Goal: Task Accomplishment & Management: Manage account settings

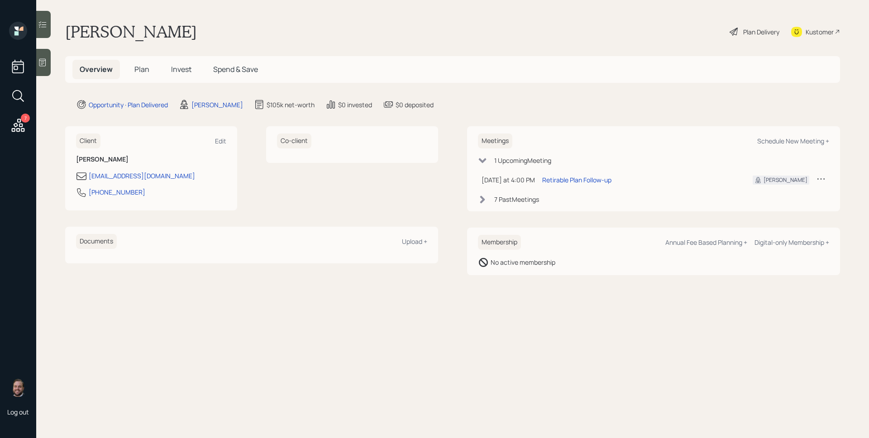
click at [27, 124] on div "7" at bounding box center [18, 79] width 22 height 114
click at [20, 123] on icon at bounding box center [18, 125] width 16 height 16
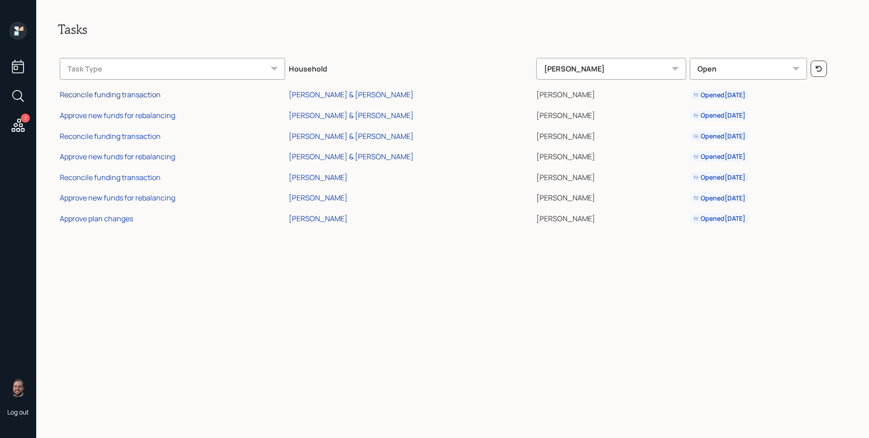
click at [134, 91] on div "Reconcile funding transaction" at bounding box center [110, 95] width 101 height 10
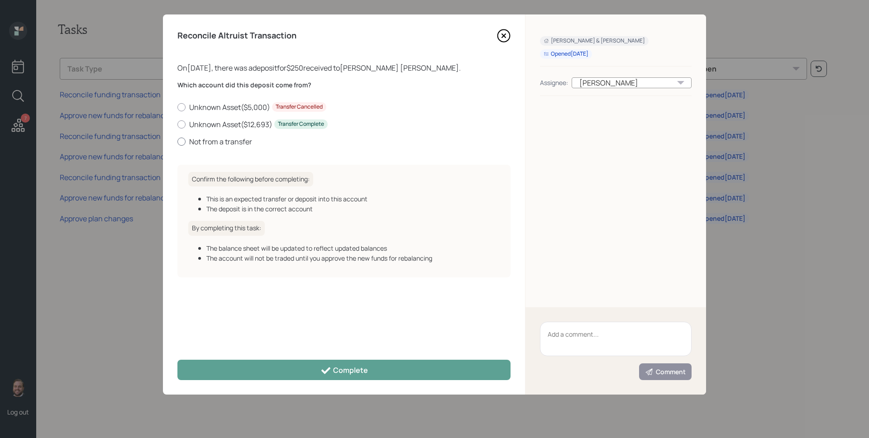
click at [234, 141] on label "Not from a transfer" at bounding box center [343, 142] width 333 height 10
click at [177, 141] on input "Not from a transfer" at bounding box center [177, 141] width 0 height 0
radio input "true"
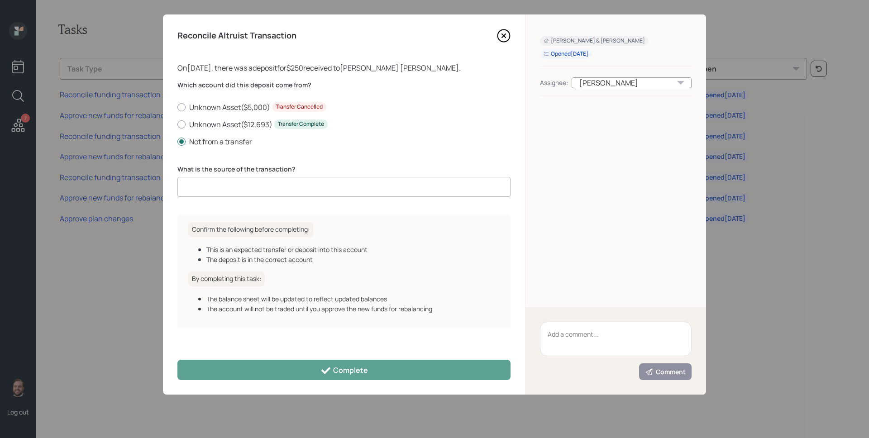
click at [271, 186] on input at bounding box center [343, 187] width 333 height 20
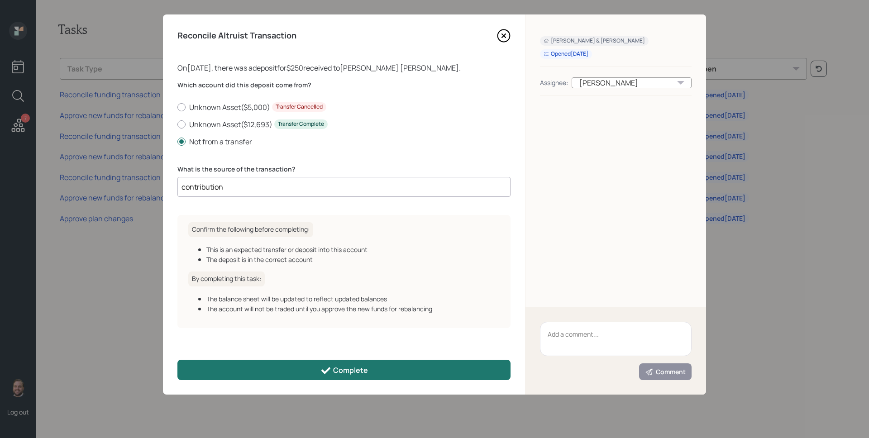
type input "contribution"
click at [335, 374] on div "Complete" at bounding box center [344, 370] width 48 height 11
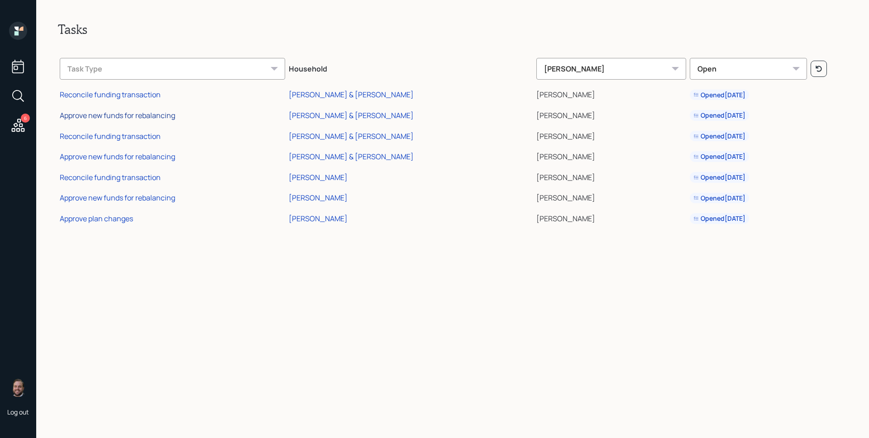
click at [118, 119] on div "Approve new funds for rebalancing" at bounding box center [117, 115] width 115 height 10
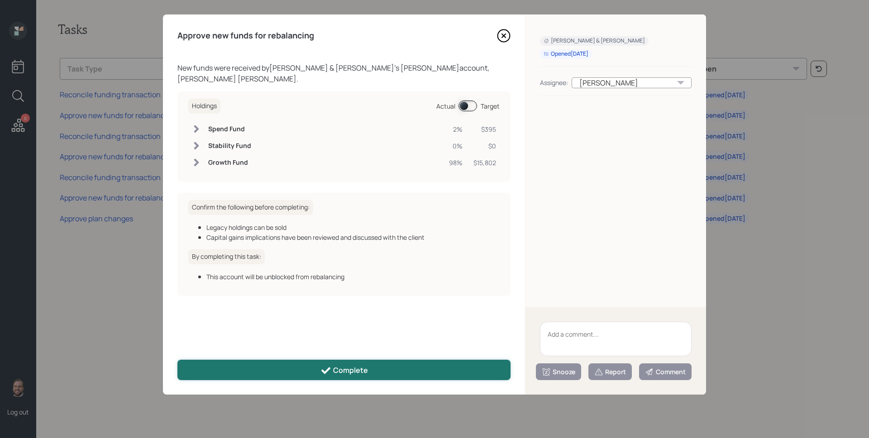
click at [328, 369] on icon at bounding box center [325, 370] width 9 height 7
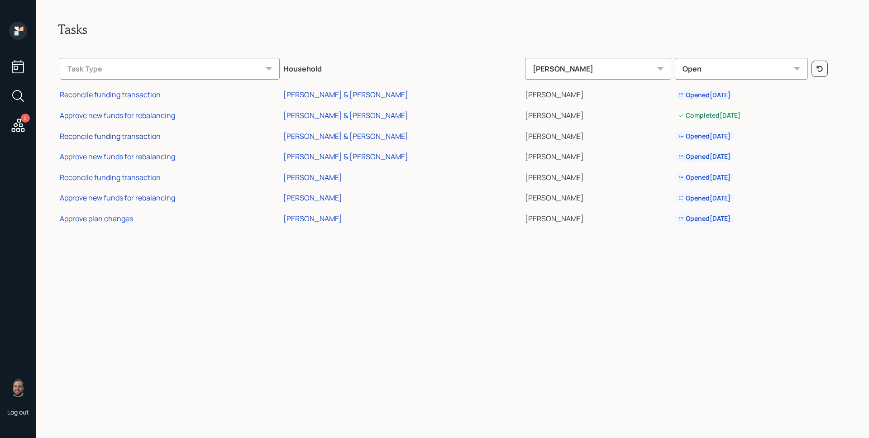
click at [148, 135] on div "Reconcile funding transaction" at bounding box center [110, 136] width 101 height 10
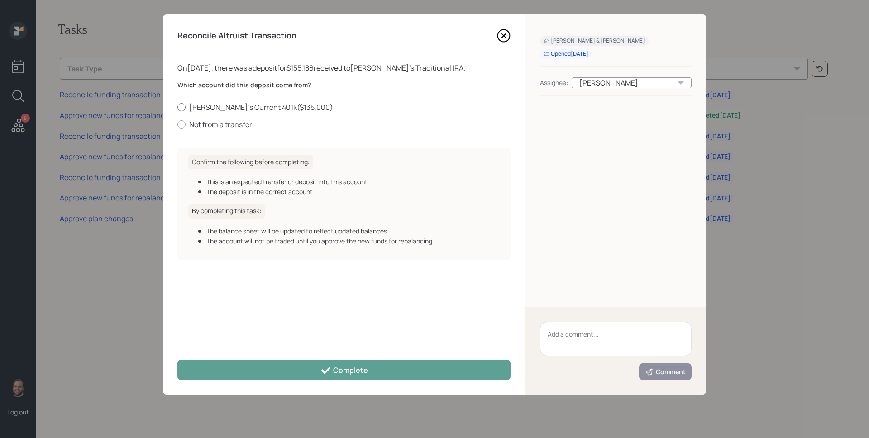
click at [229, 104] on label "Anita's Current 401k ( $135,000 )" at bounding box center [343, 107] width 333 height 10
click at [177, 107] on input "Anita's Current 401k ( $135,000 )" at bounding box center [177, 107] width 0 height 0
radio input "true"
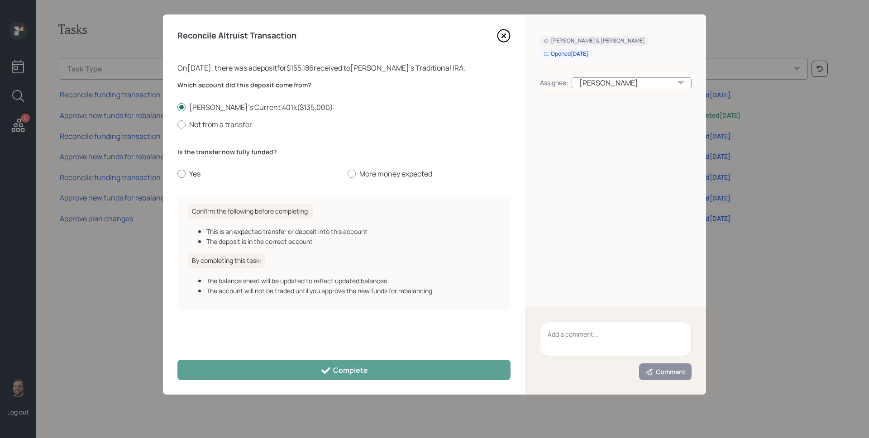
click at [196, 178] on label "Yes" at bounding box center [258, 174] width 163 height 10
click at [177, 174] on input "Yes" at bounding box center [177, 174] width 0 height 0
radio input "true"
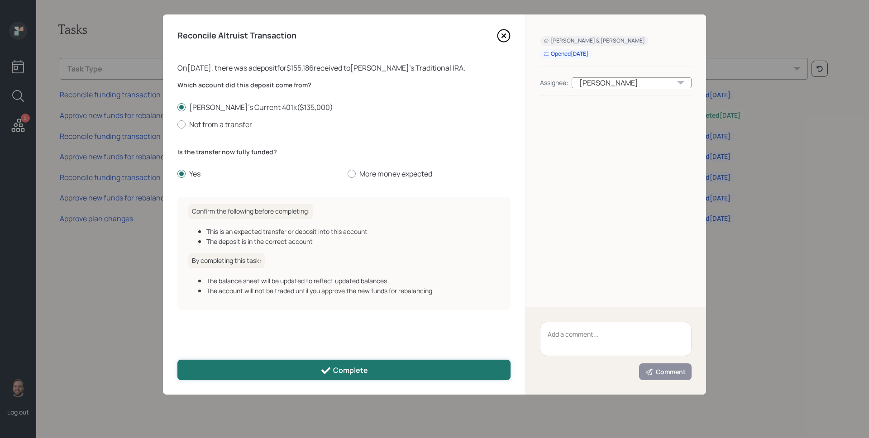
click at [302, 365] on button "Complete" at bounding box center [343, 370] width 333 height 20
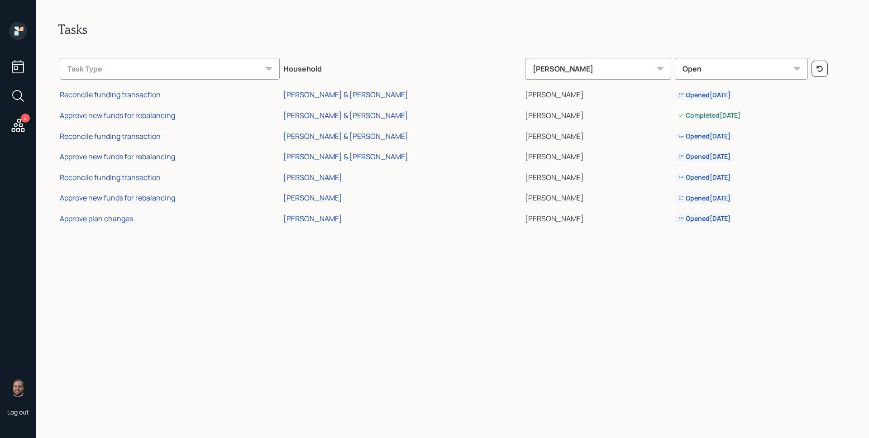
click at [148, 155] on div "Approve new funds for rebalancing" at bounding box center [117, 157] width 115 height 10
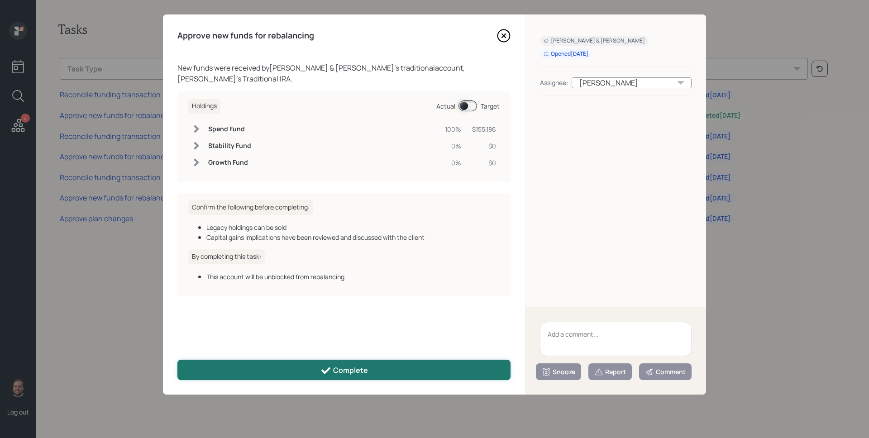
click at [334, 362] on button "Complete" at bounding box center [343, 370] width 333 height 20
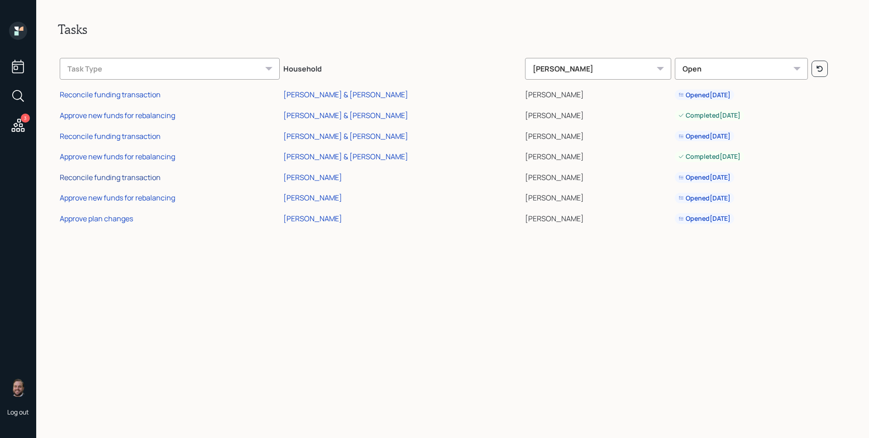
click at [150, 180] on div "Reconcile funding transaction" at bounding box center [110, 177] width 101 height 10
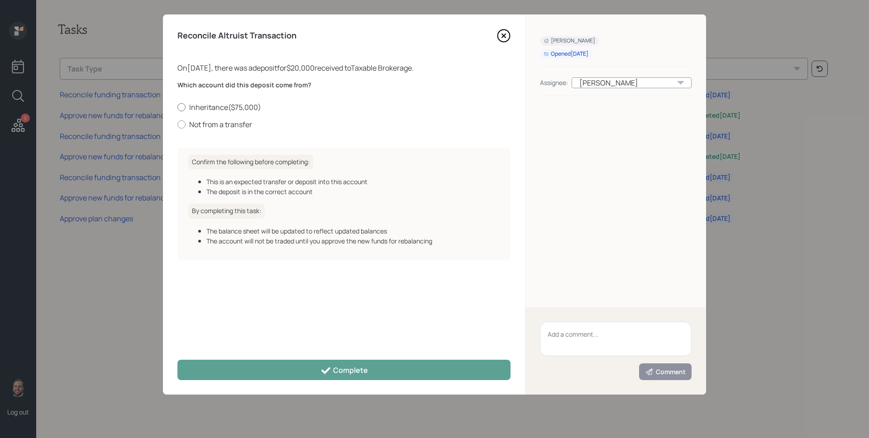
click at [215, 107] on label "Inheritance ( $75,000 )" at bounding box center [343, 107] width 333 height 10
click at [177, 107] on input "Inheritance ( $75,000 )" at bounding box center [177, 107] width 0 height 0
radio input "true"
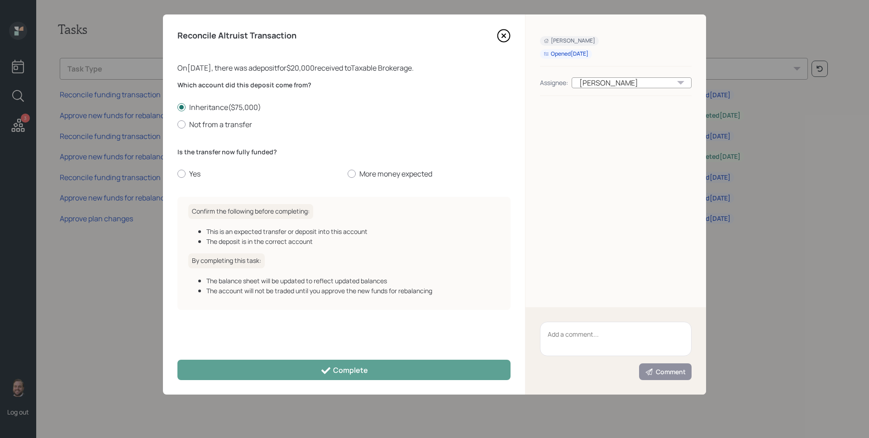
click at [391, 180] on div "Which account did this deposit come from? Inheritance ( $75,000 ) Not from a tr…" at bounding box center [343, 135] width 333 height 109
click at [393, 174] on label "More money expected" at bounding box center [429, 174] width 163 height 10
click at [348, 174] on input "More money expected" at bounding box center [347, 174] width 0 height 0
radio input "true"
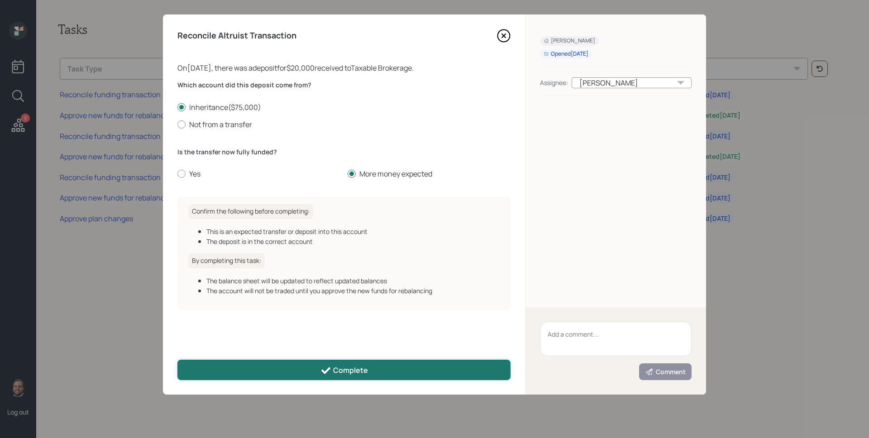
click at [380, 364] on button "Complete" at bounding box center [343, 370] width 333 height 20
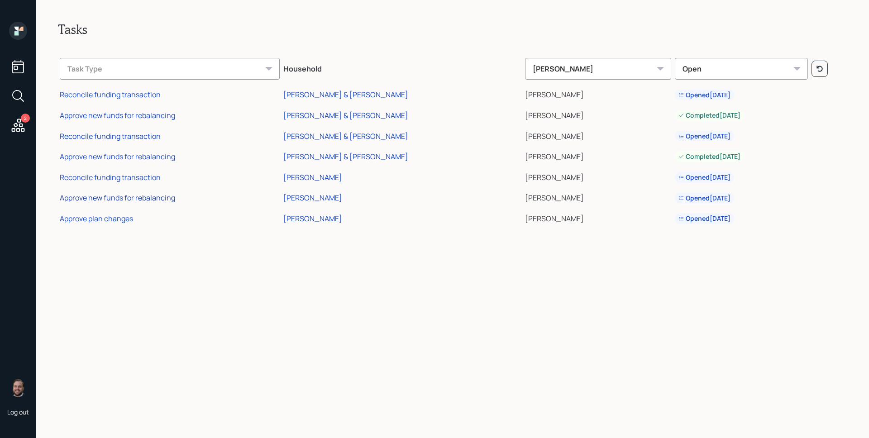
click at [146, 197] on div "Approve new funds for rebalancing" at bounding box center [117, 198] width 115 height 10
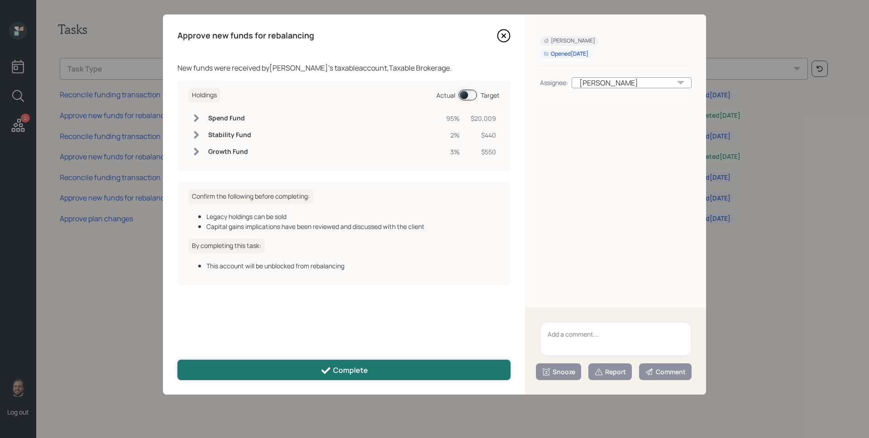
click at [391, 374] on button "Complete" at bounding box center [343, 370] width 333 height 20
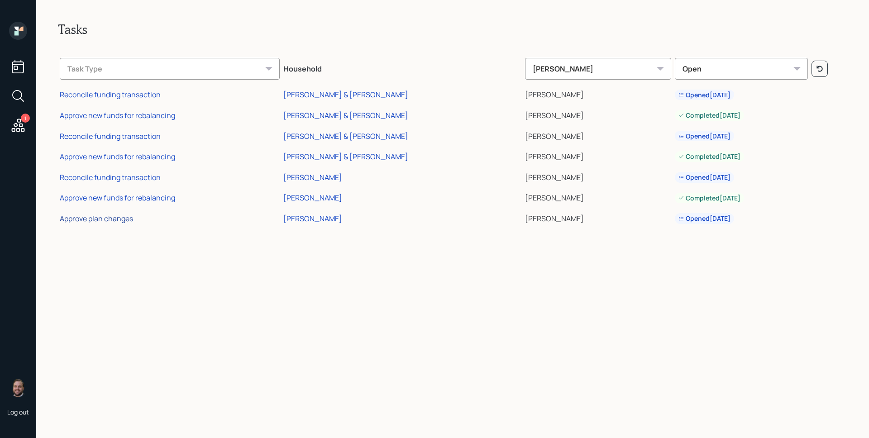
click at [128, 223] on div "Approve plan changes" at bounding box center [96, 219] width 73 height 10
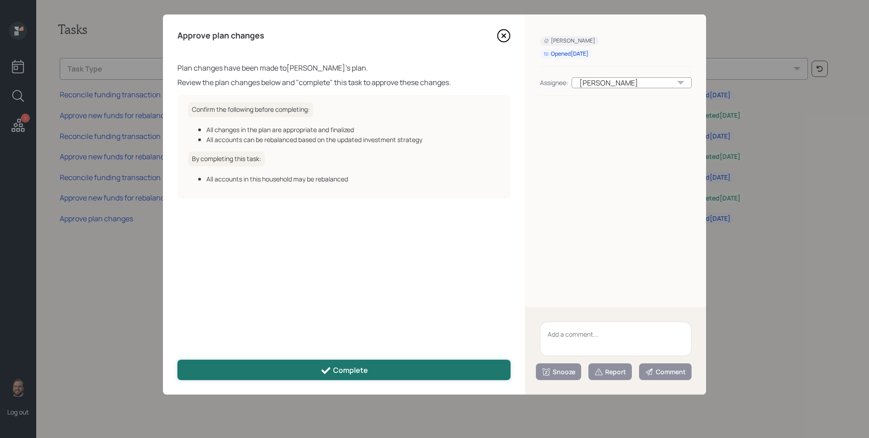
click at [324, 362] on button "Complete" at bounding box center [343, 370] width 333 height 20
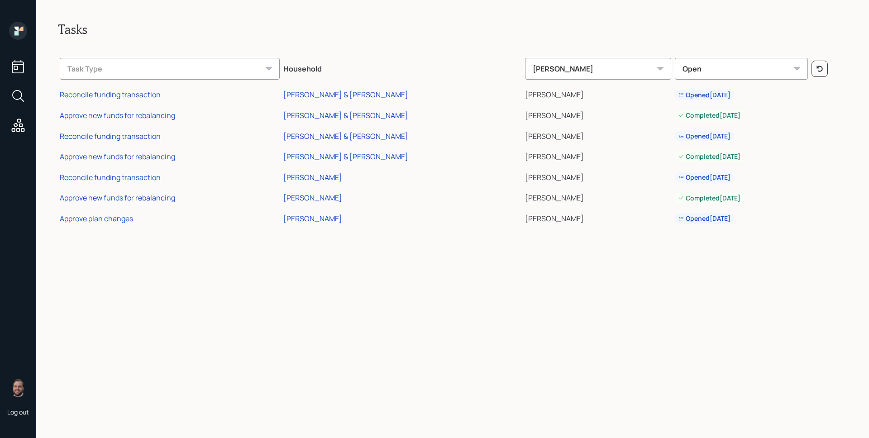
click at [15, 30] on icon at bounding box center [18, 31] width 18 height 18
